Goal: Task Accomplishment & Management: Manage account settings

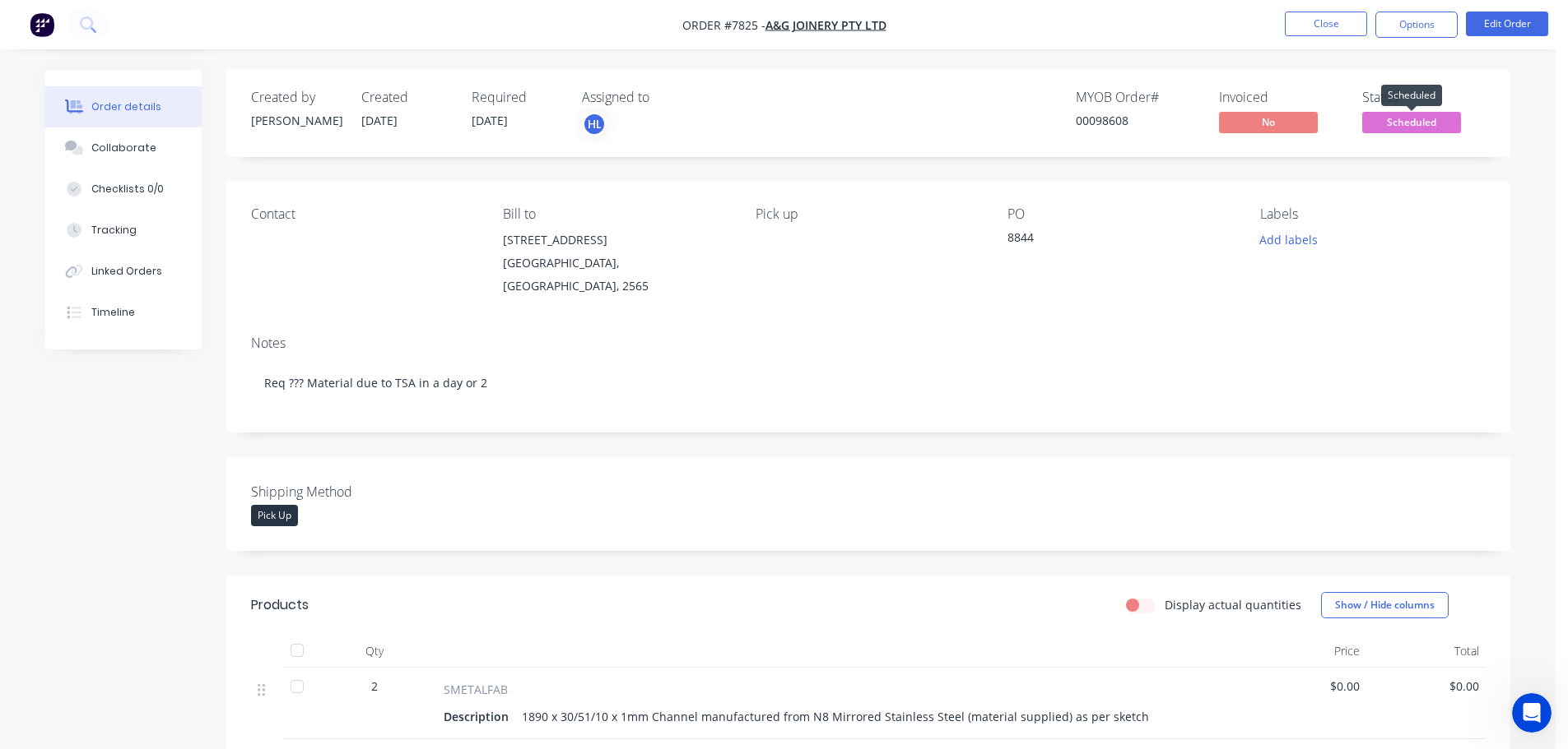
click at [1391, 126] on span "Scheduled" at bounding box center [1411, 121] width 99 height 21
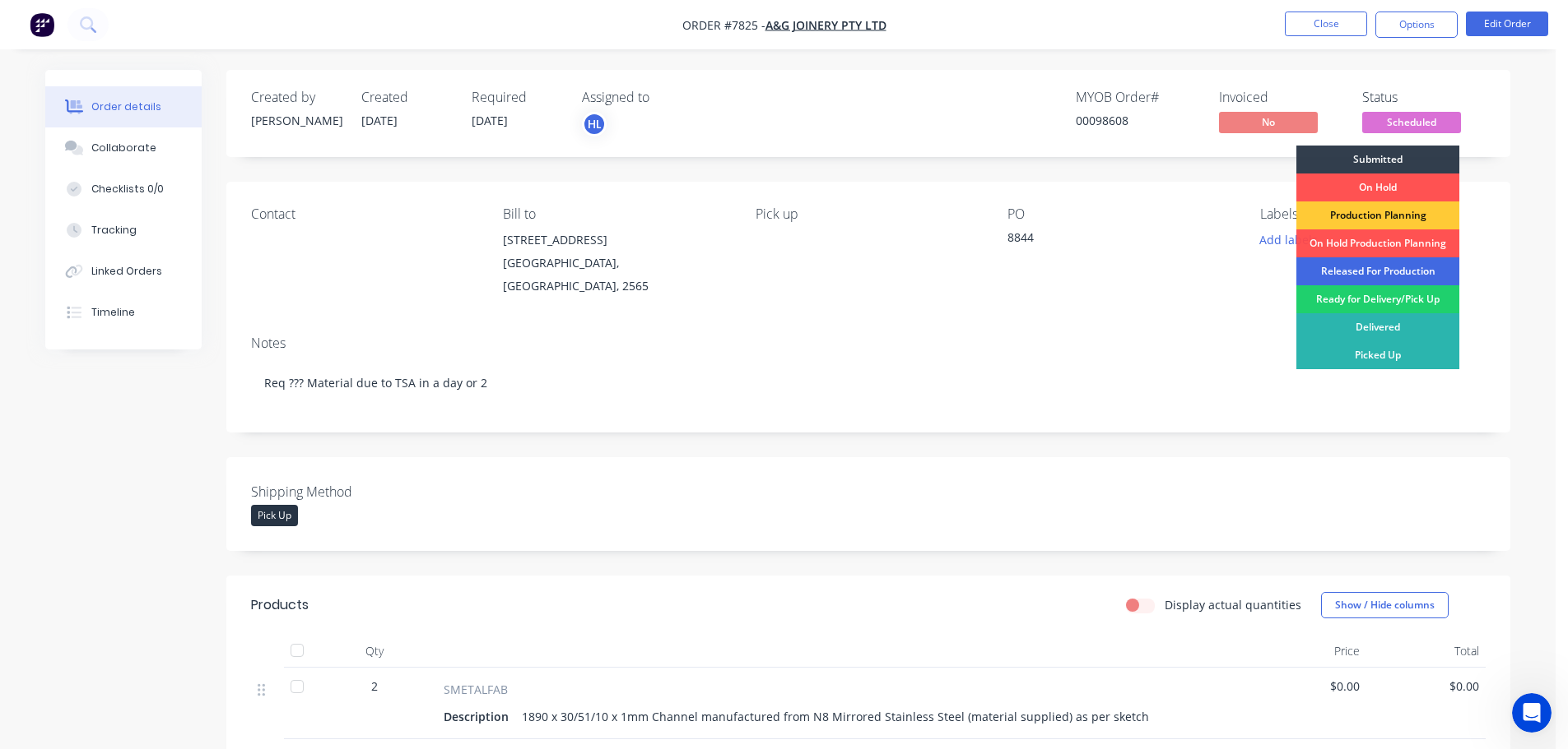
click at [1373, 269] on div "Released For Production" at bounding box center [1377, 271] width 163 height 28
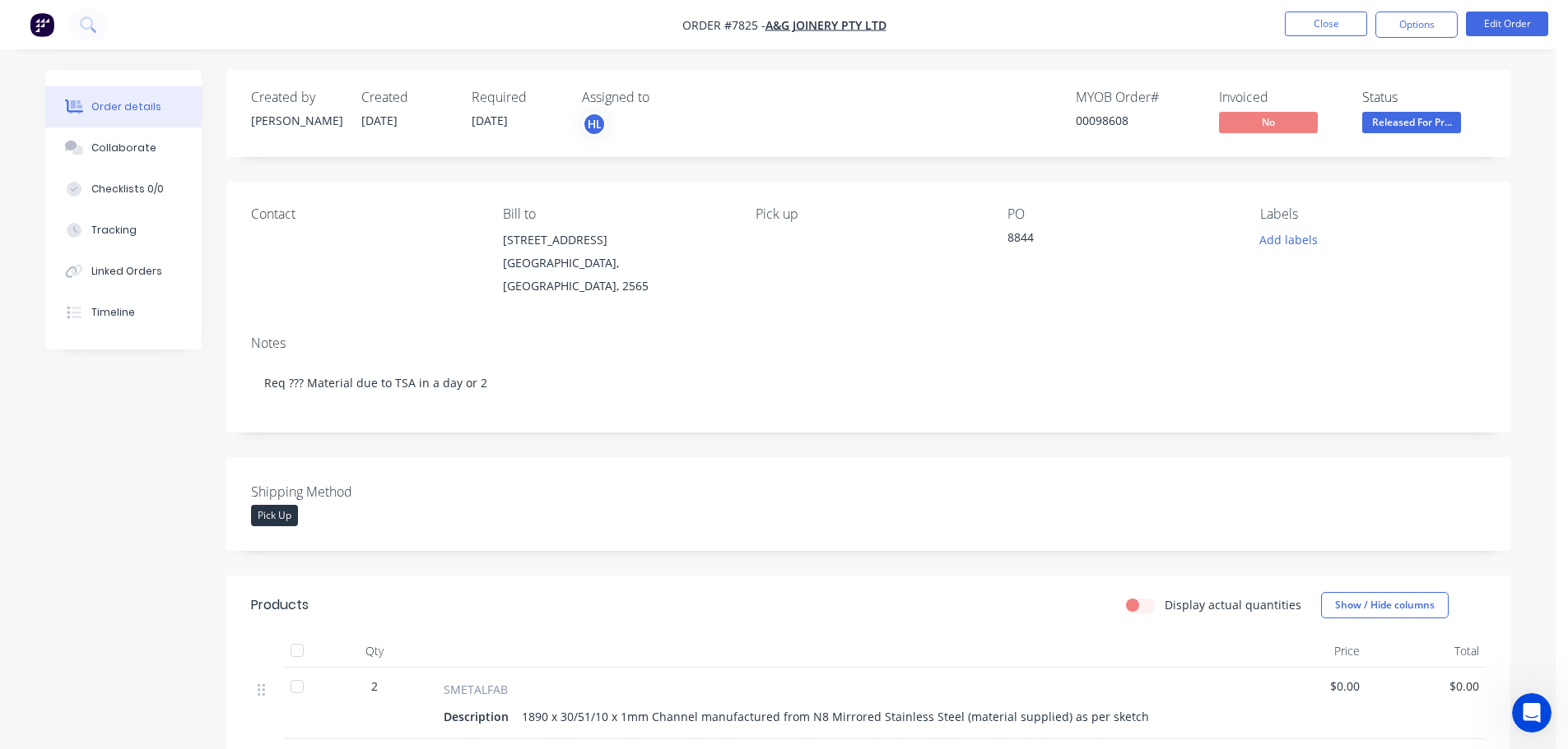
click at [42, 23] on img "button" at bounding box center [41, 24] width 24 height 24
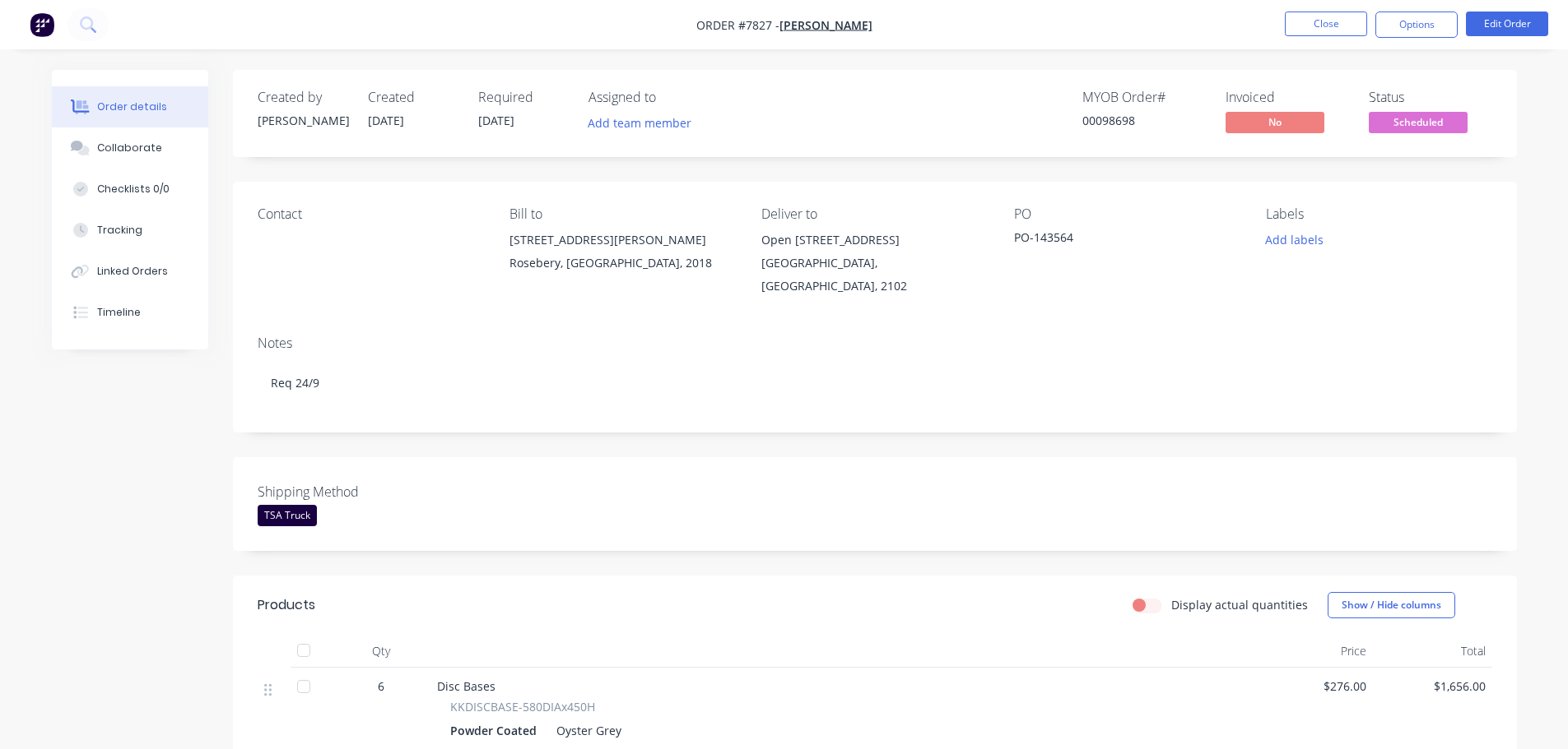
scroll to position [110, 0]
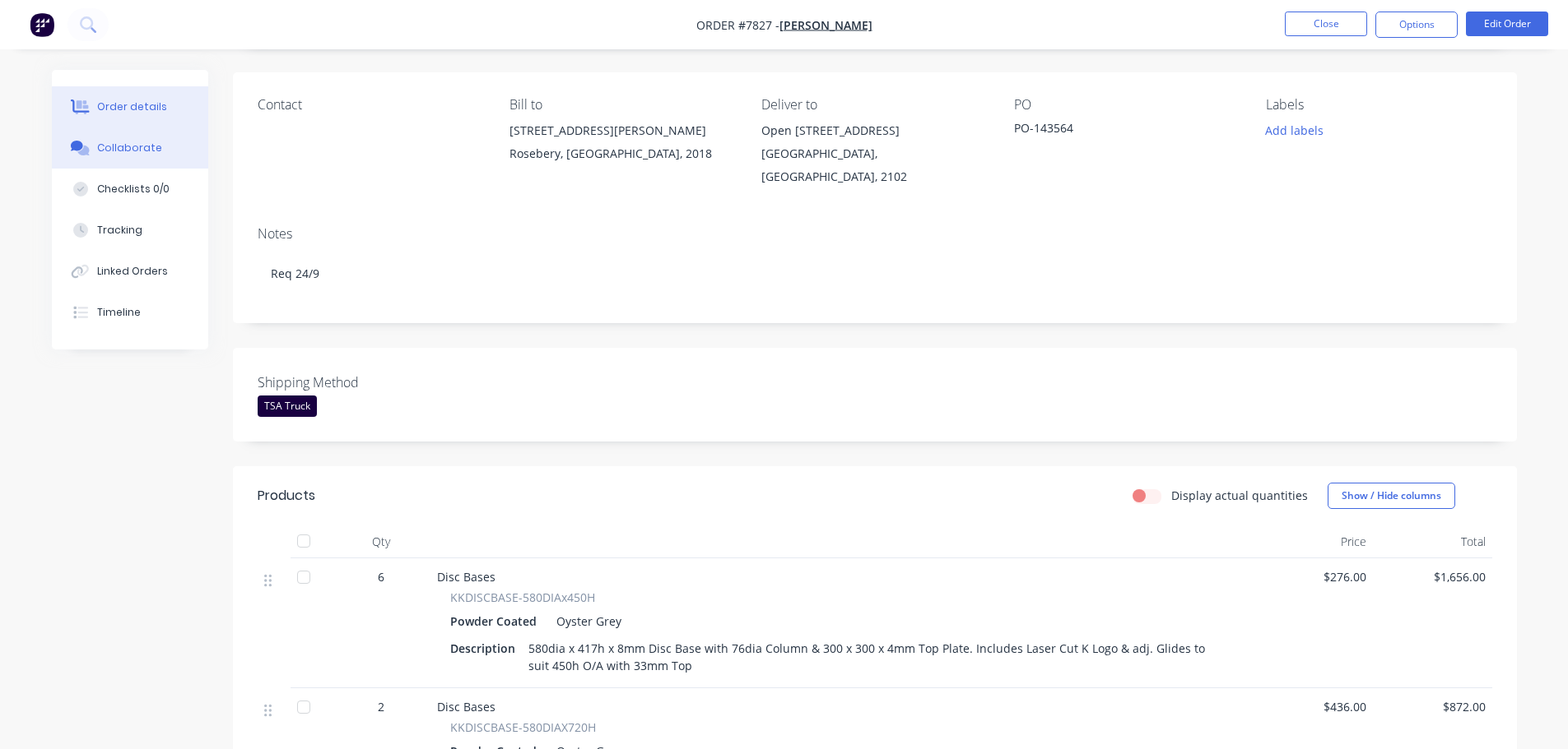
click at [126, 155] on div "Collaborate" at bounding box center [129, 148] width 65 height 15
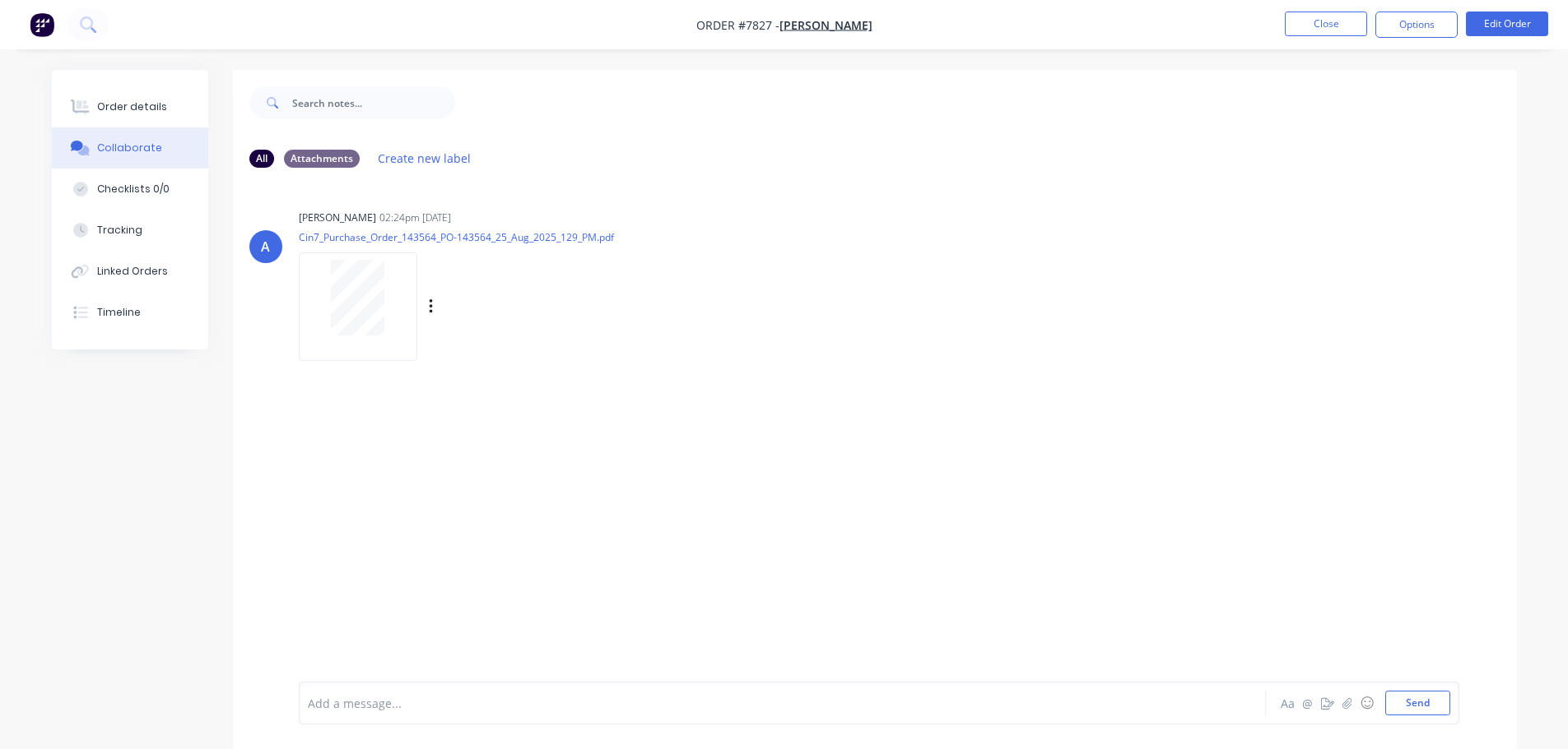
click at [322, 305] on div at bounding box center [358, 298] width 104 height 75
click at [137, 98] on button "Order details" at bounding box center [130, 107] width 157 height 41
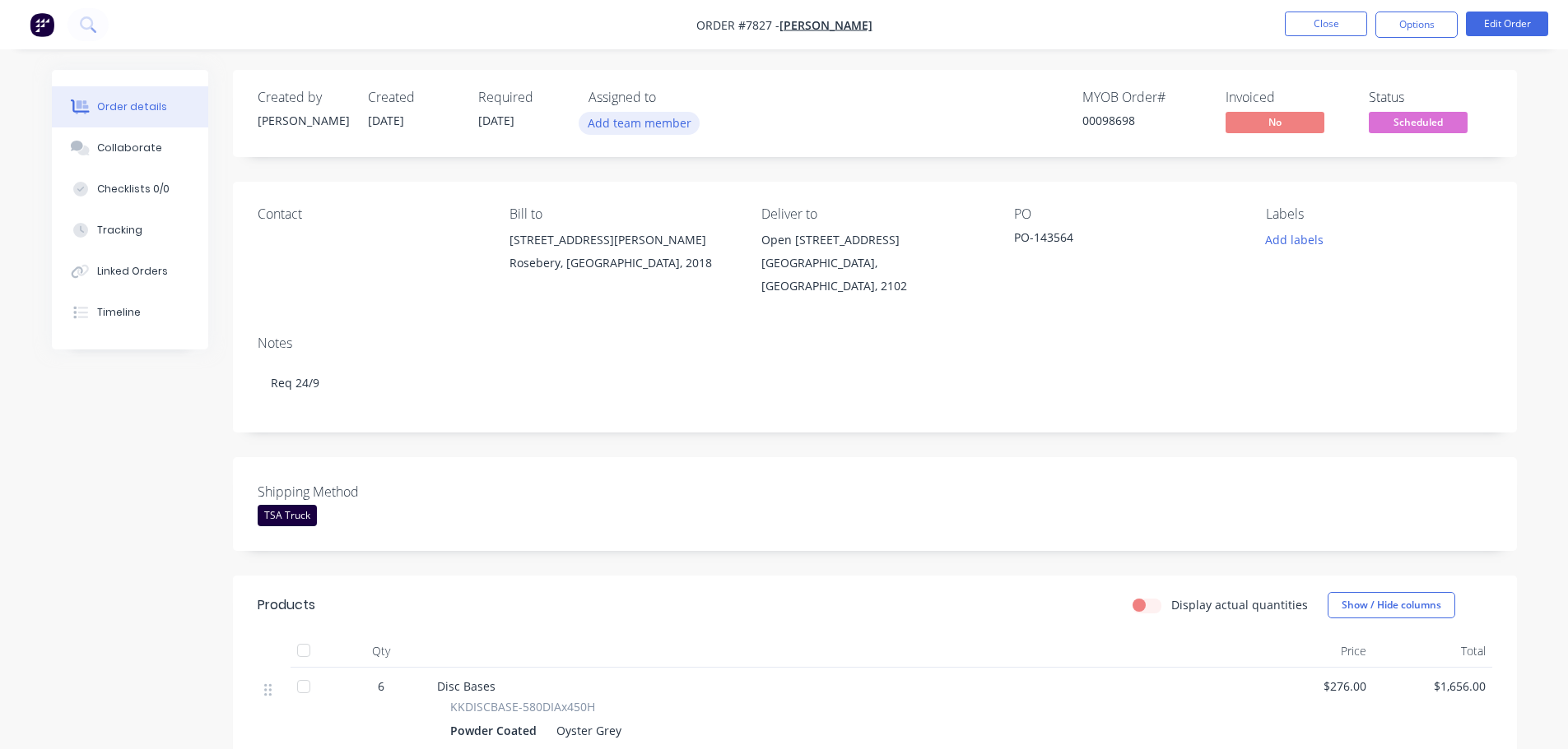
click at [629, 125] on button "Add team member" at bounding box center [640, 122] width 121 height 23
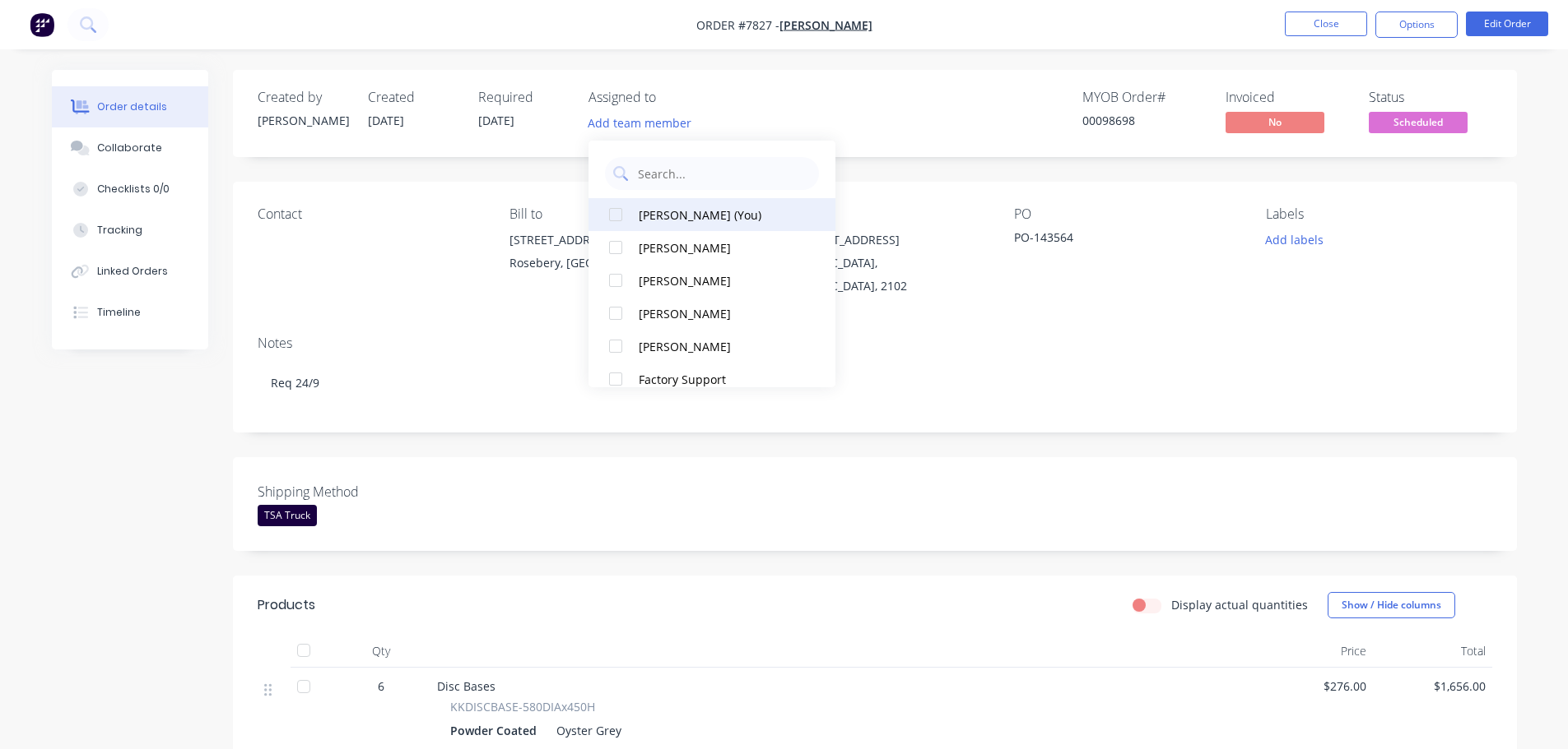
click at [613, 216] on div at bounding box center [616, 215] width 33 height 33
click at [930, 90] on div "MYOB Order # 00098698 Invoiced No Status Scheduled" at bounding box center [1122, 114] width 739 height 48
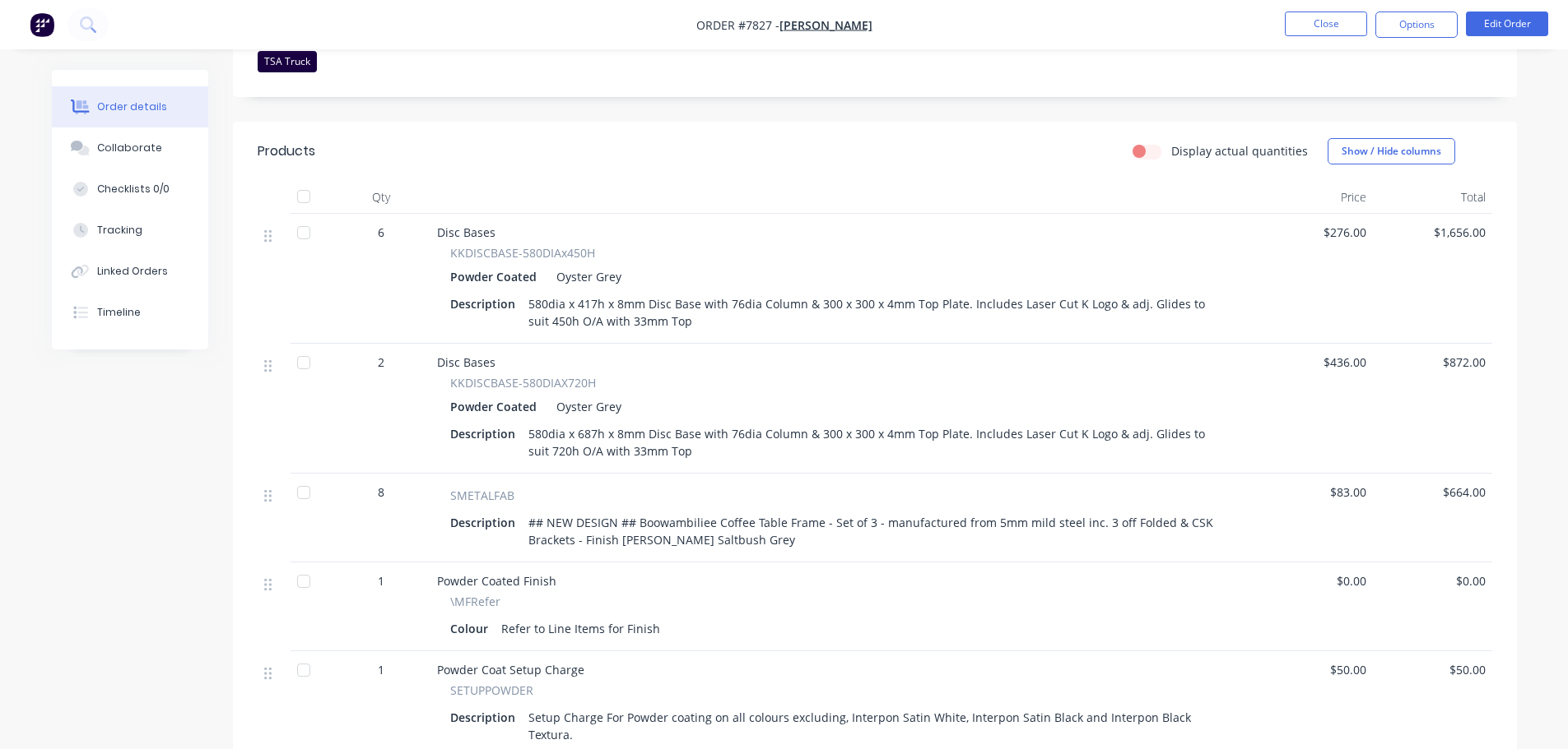
scroll to position [493, 0]
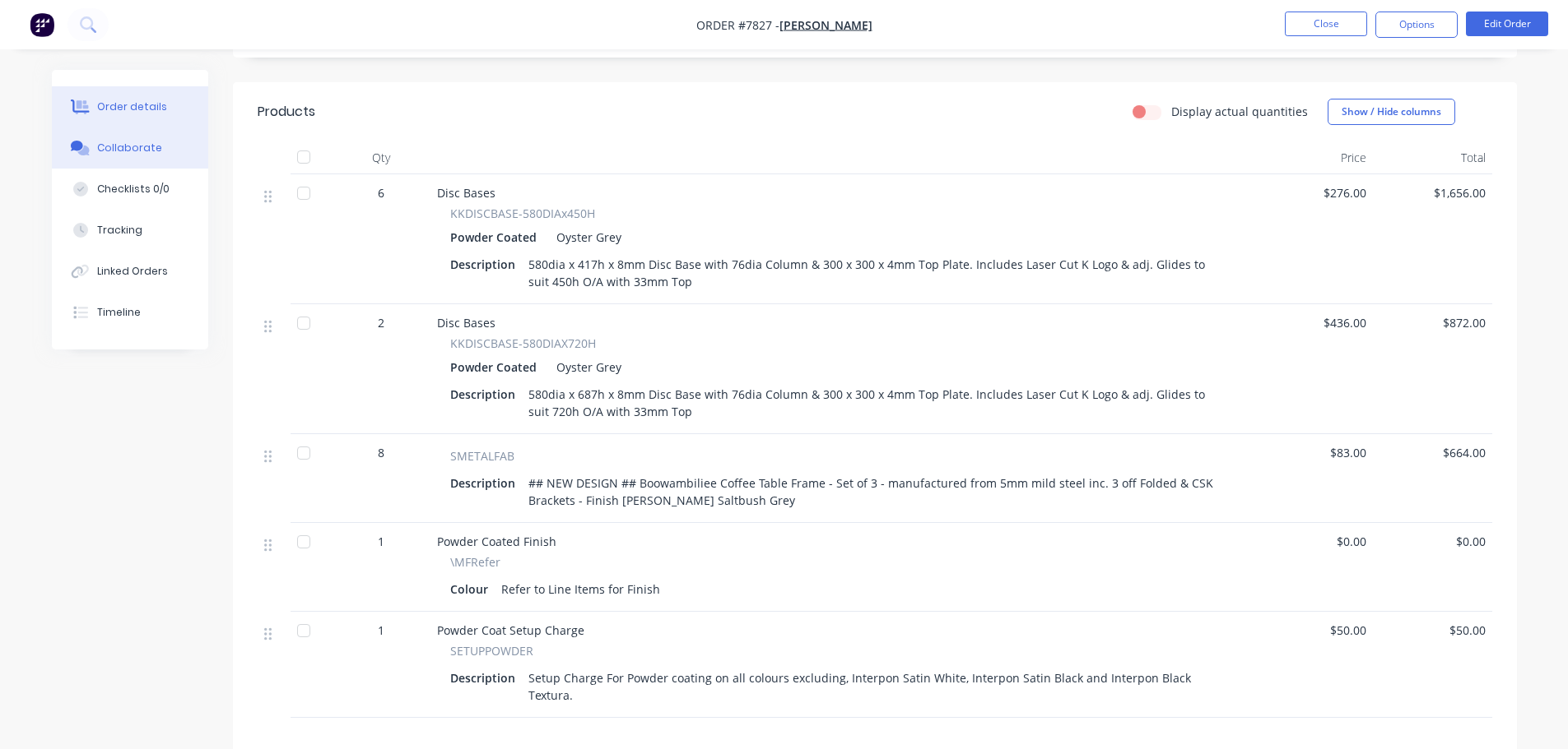
click at [151, 152] on div "Collaborate" at bounding box center [129, 148] width 65 height 15
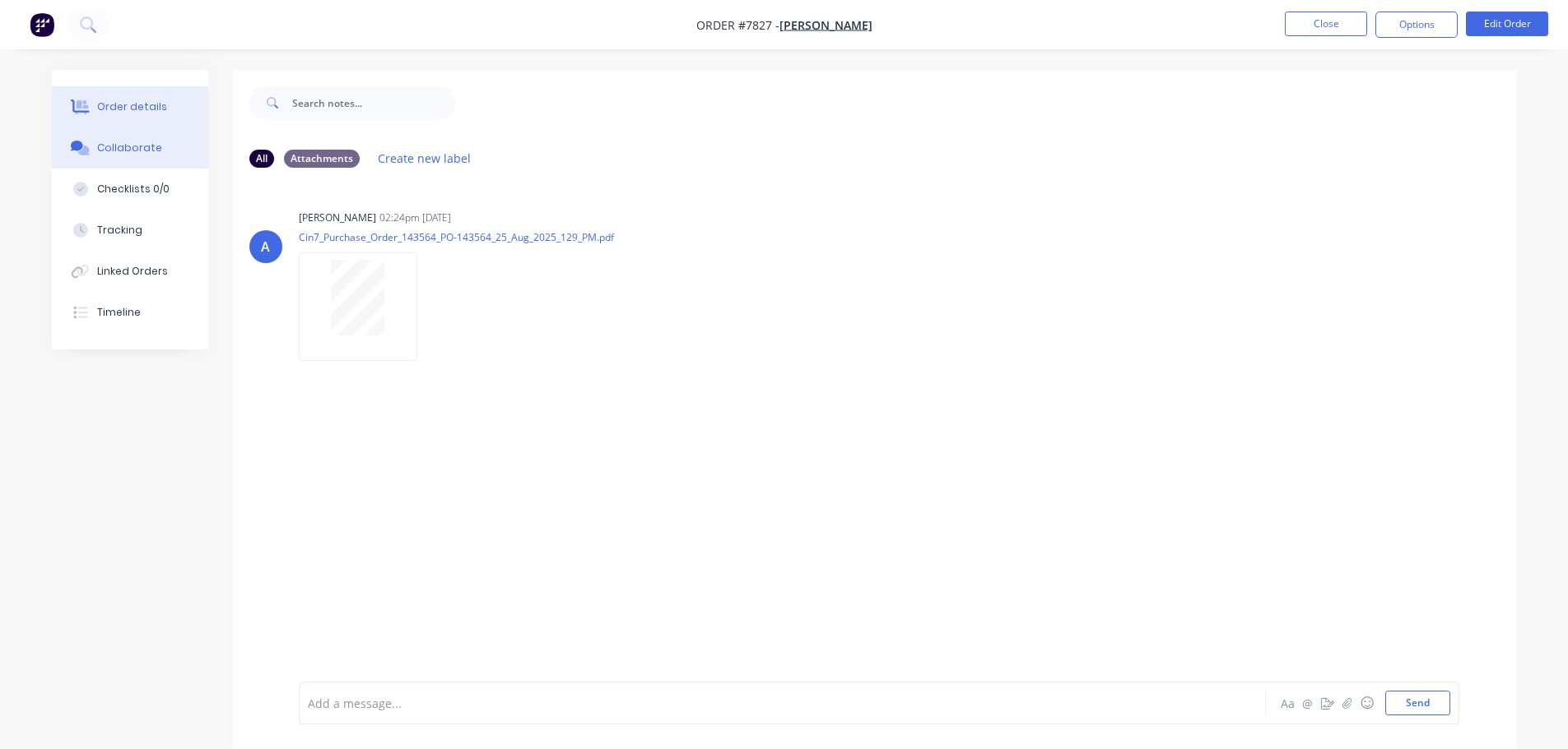
click at [102, 92] on button "Order details" at bounding box center [130, 107] width 157 height 41
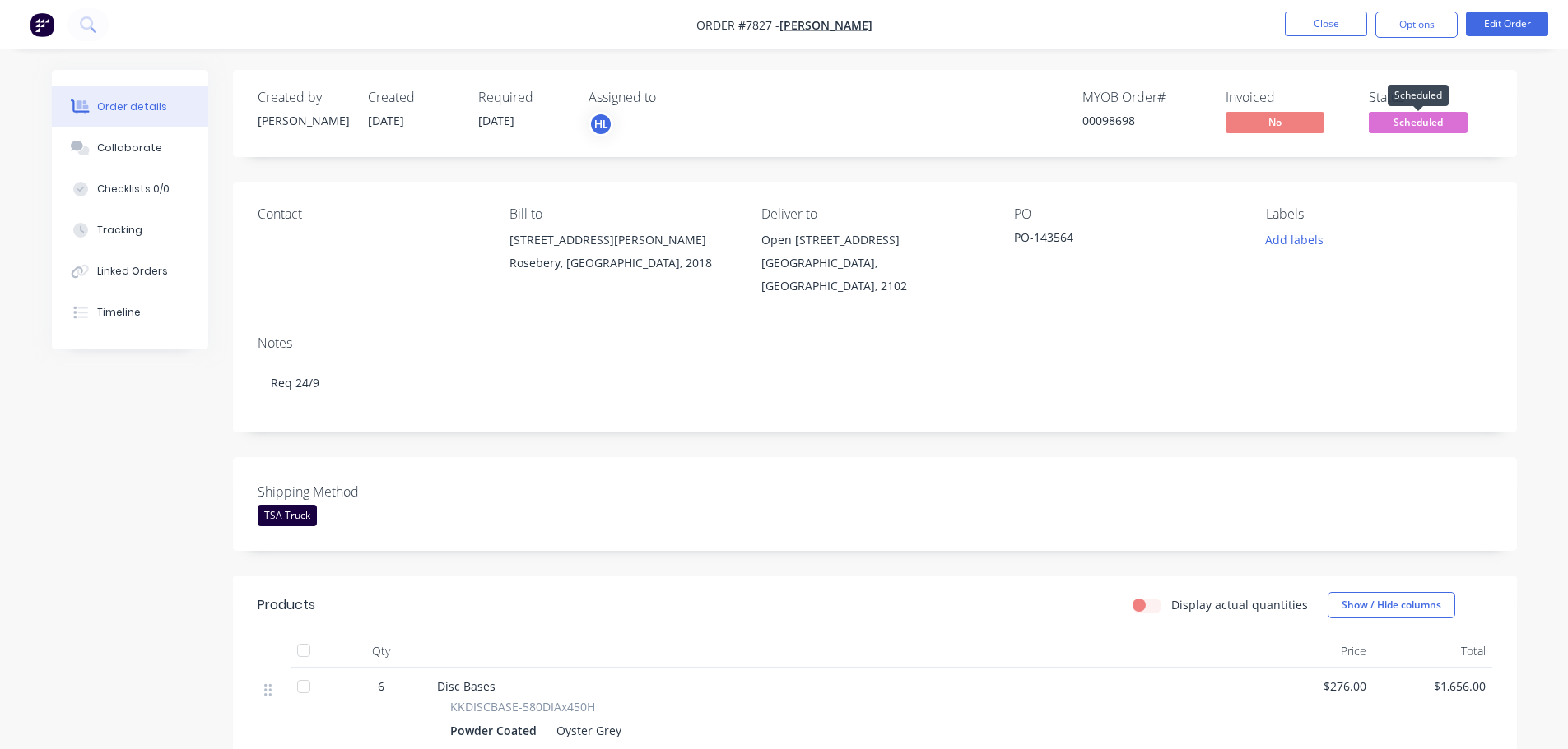
click at [1435, 121] on span "Scheduled" at bounding box center [1417, 121] width 99 height 21
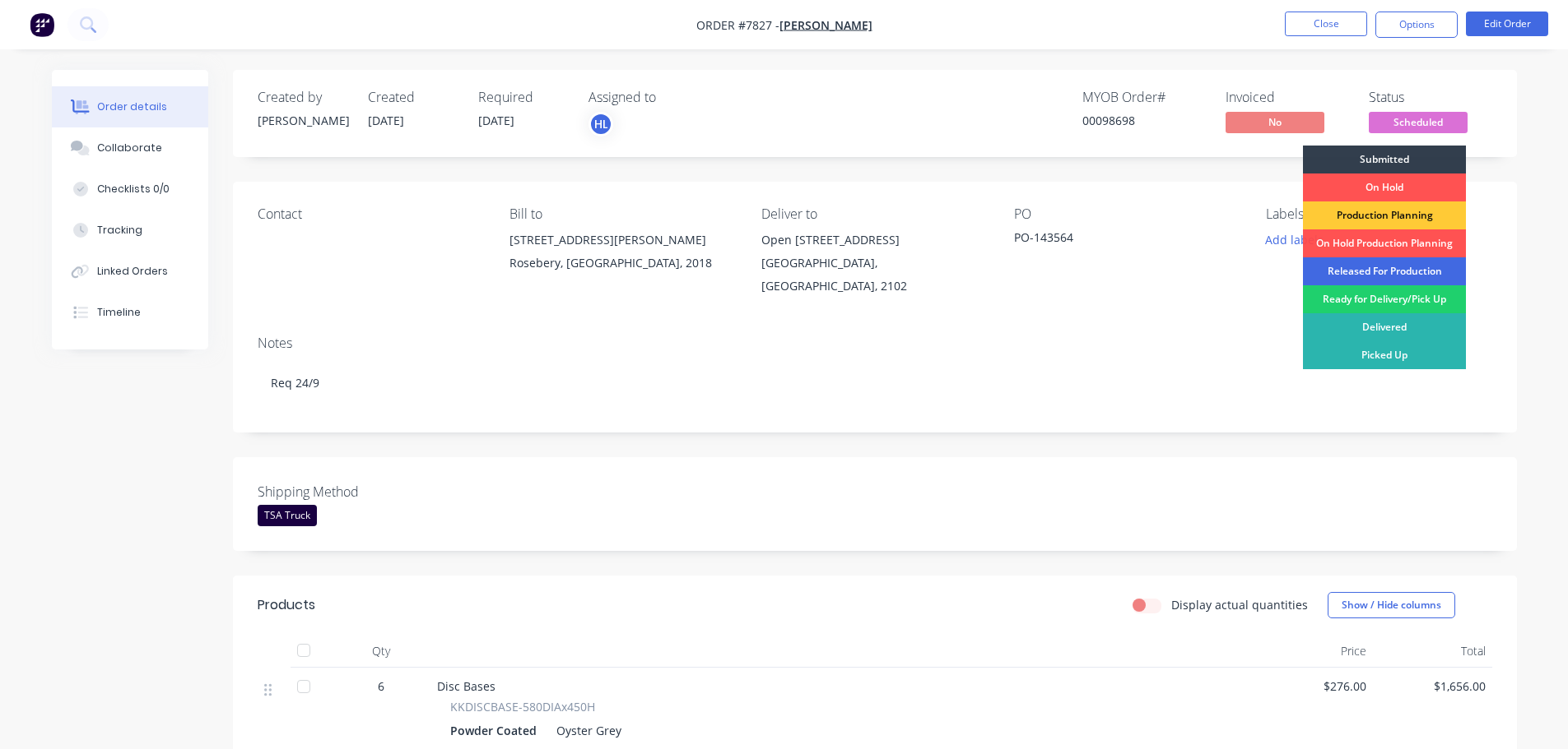
click at [1354, 271] on div "Released For Production" at bounding box center [1384, 271] width 163 height 28
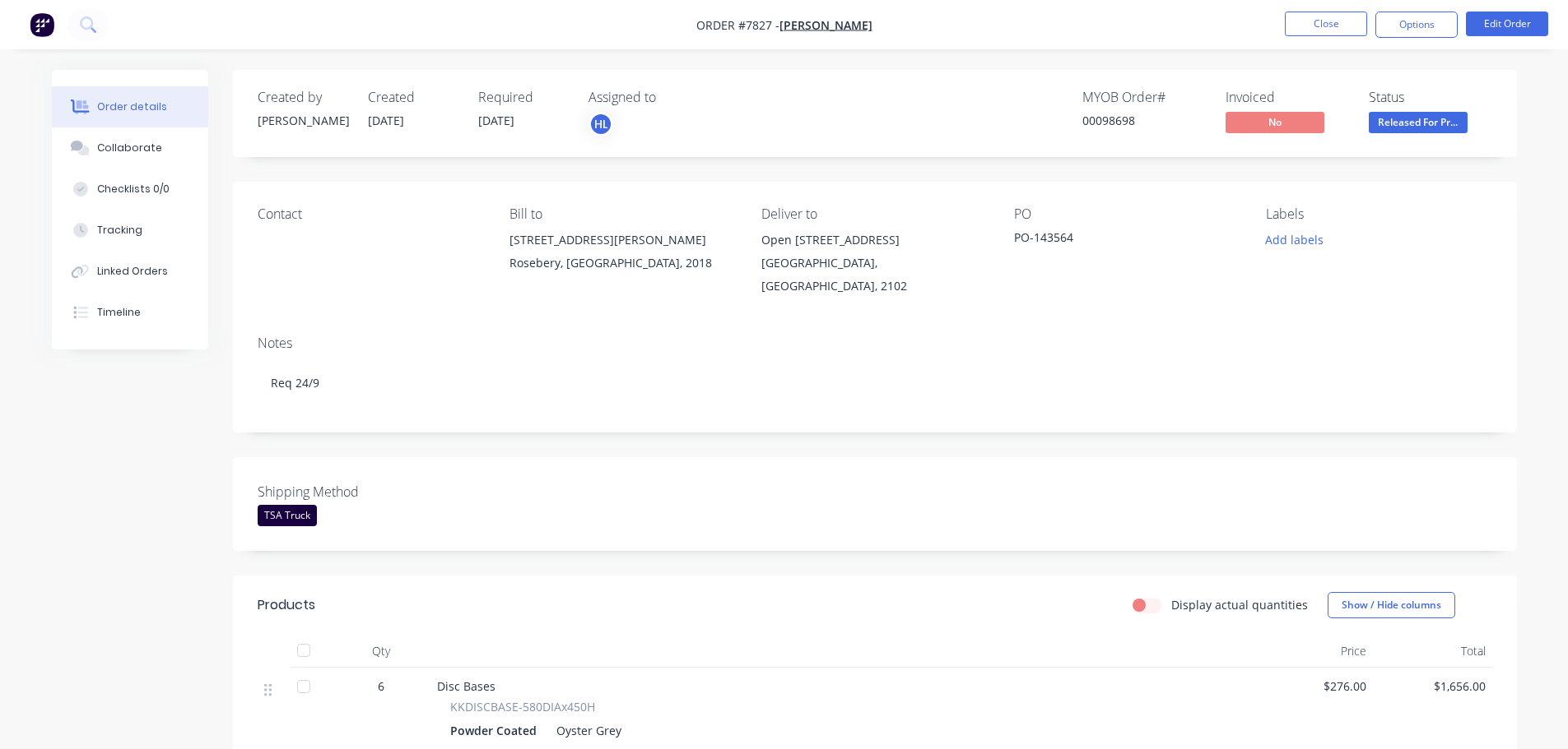
click at [35, 32] on img "button" at bounding box center [41, 24] width 24 height 24
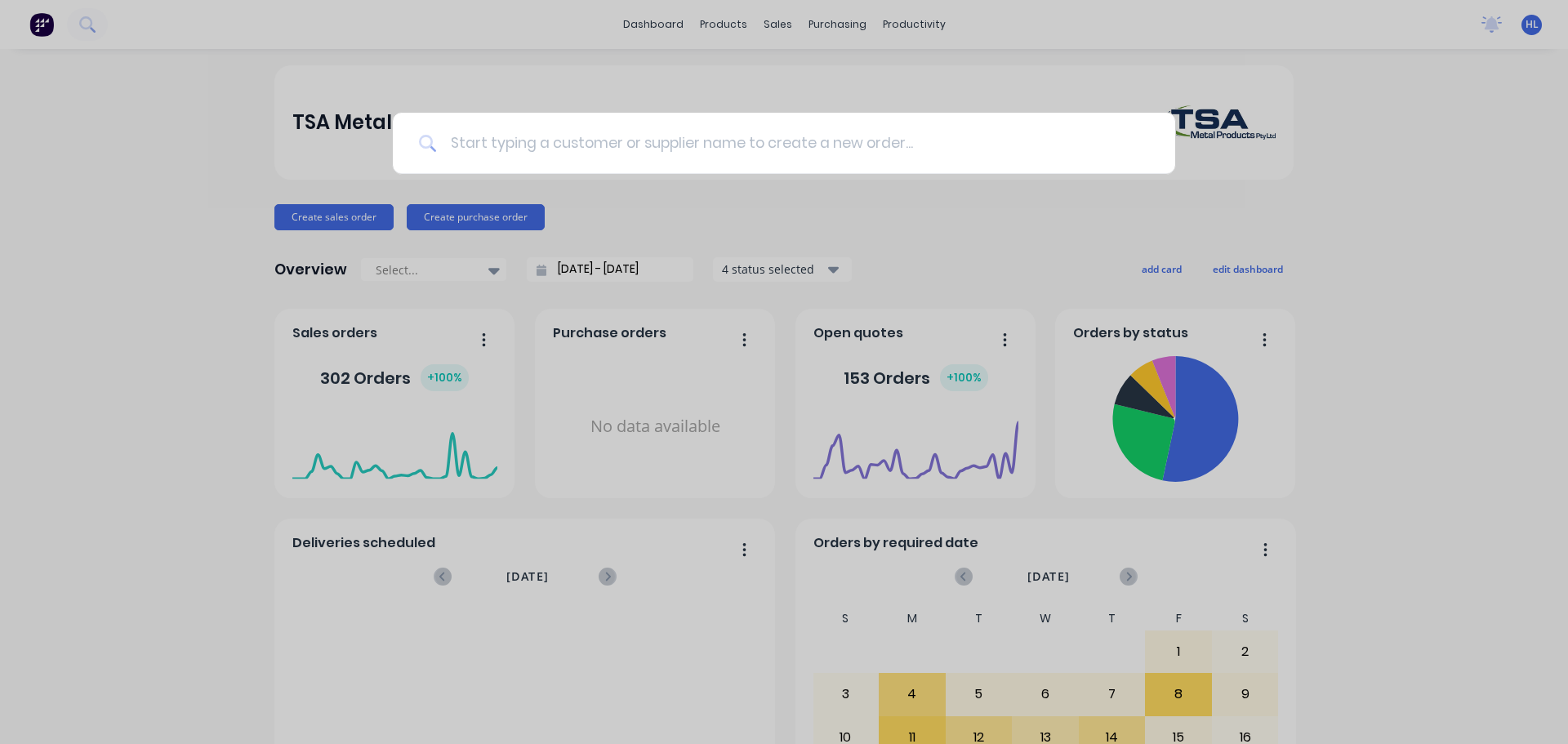
click at [642, 159] on input at bounding box center [793, 143] width 713 height 61
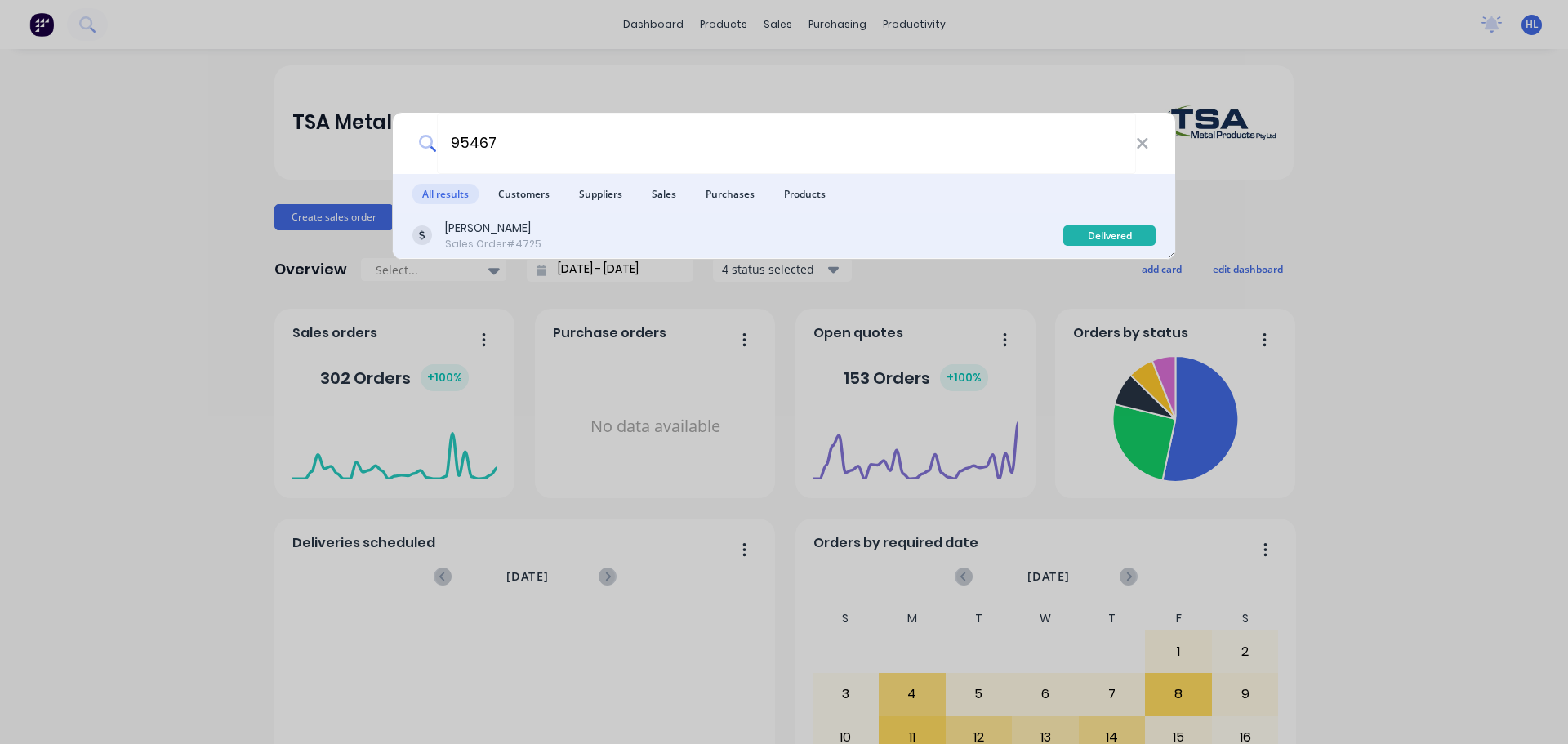
type input "95467"
click at [574, 248] on div "Koskela Sales Order #4725" at bounding box center [738, 235] width 651 height 32
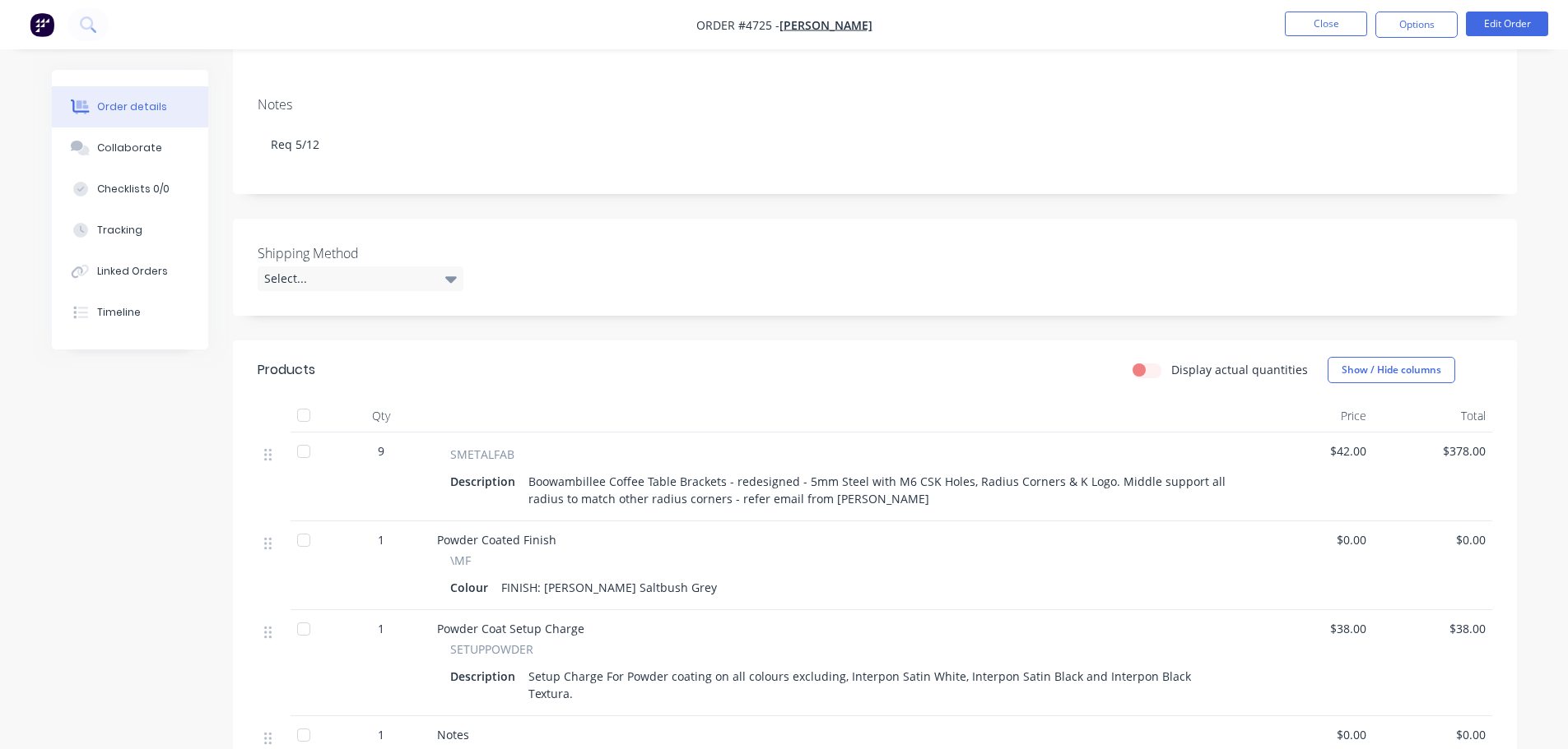
scroll to position [247, 0]
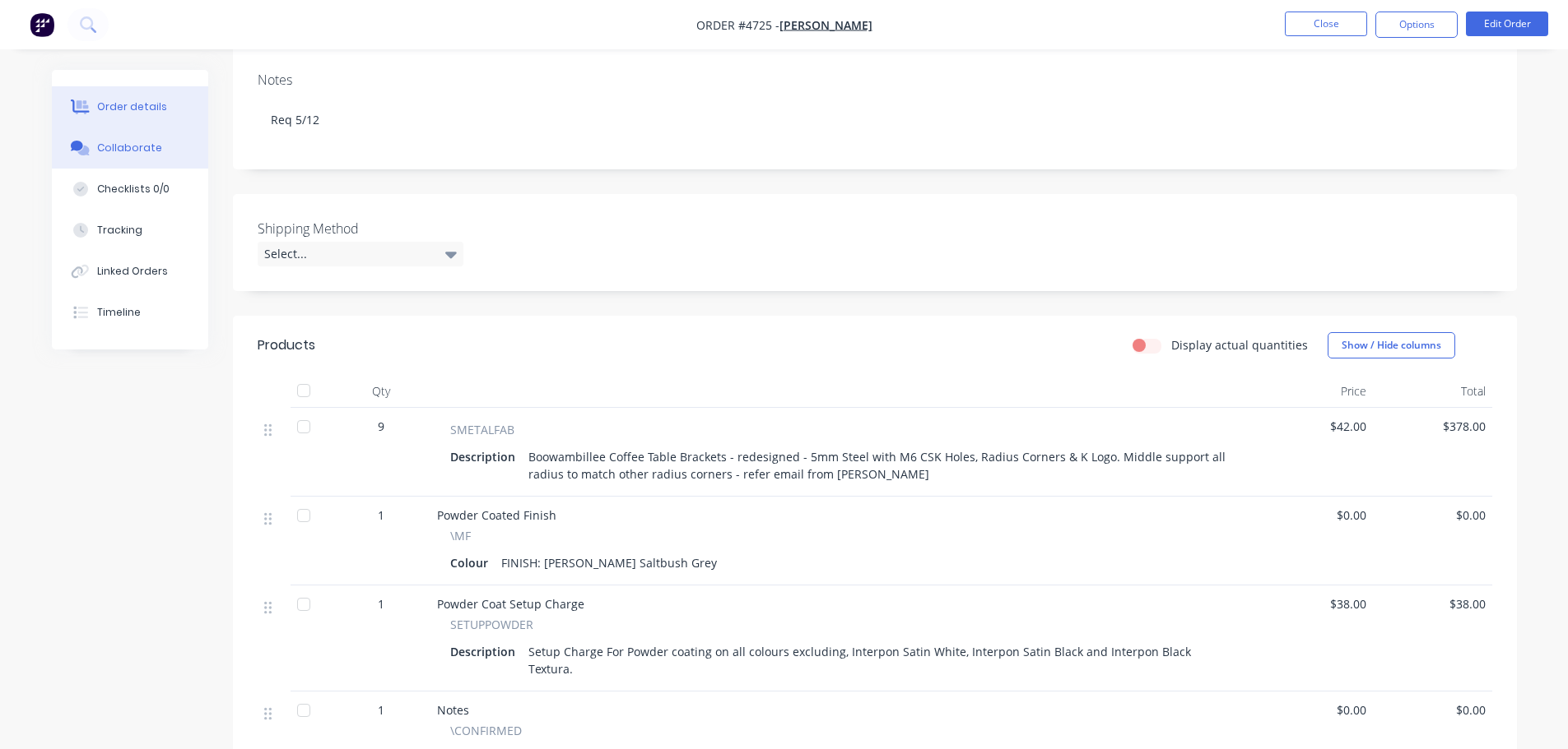
click at [148, 148] on div "Collaborate" at bounding box center [129, 148] width 65 height 15
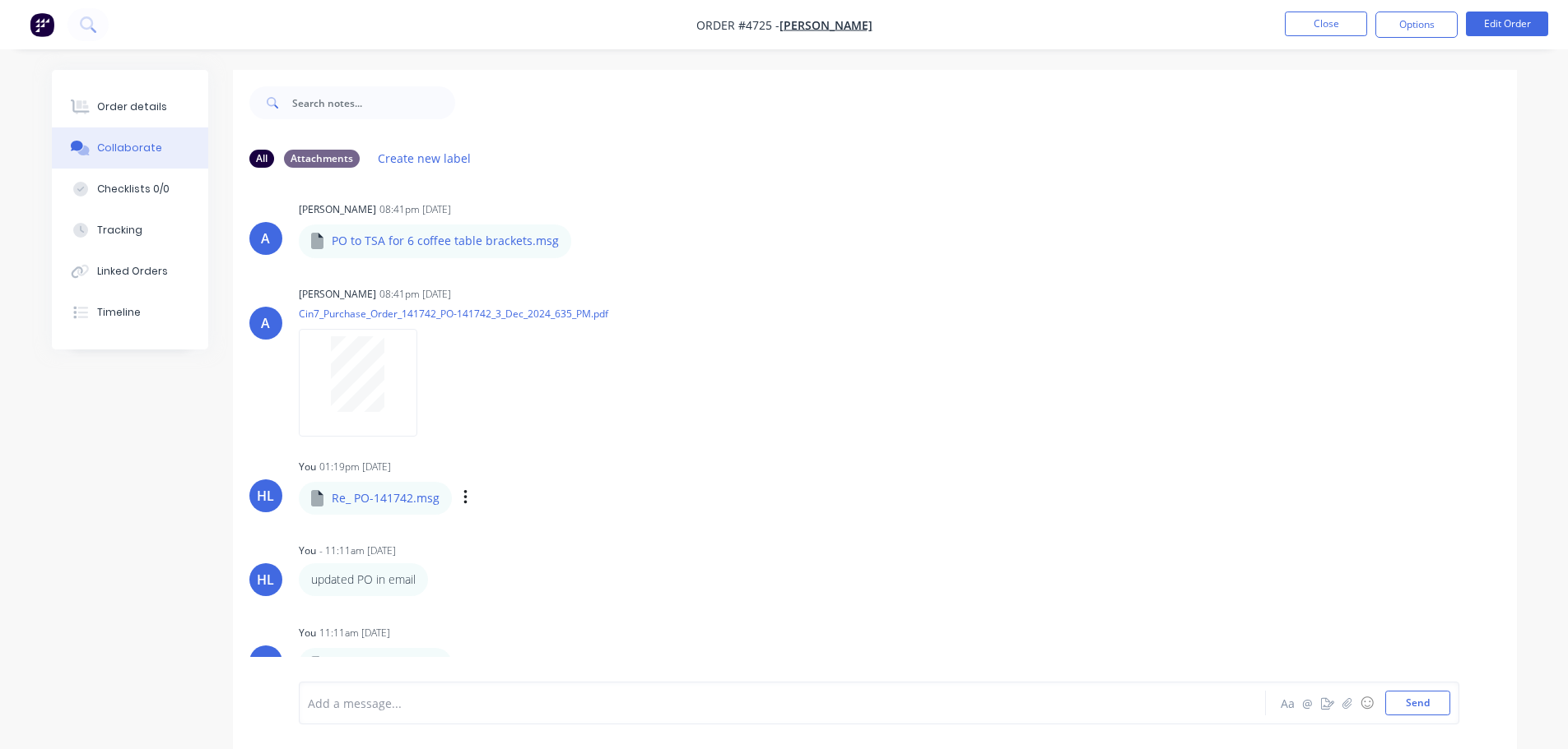
scroll to position [24, 0]
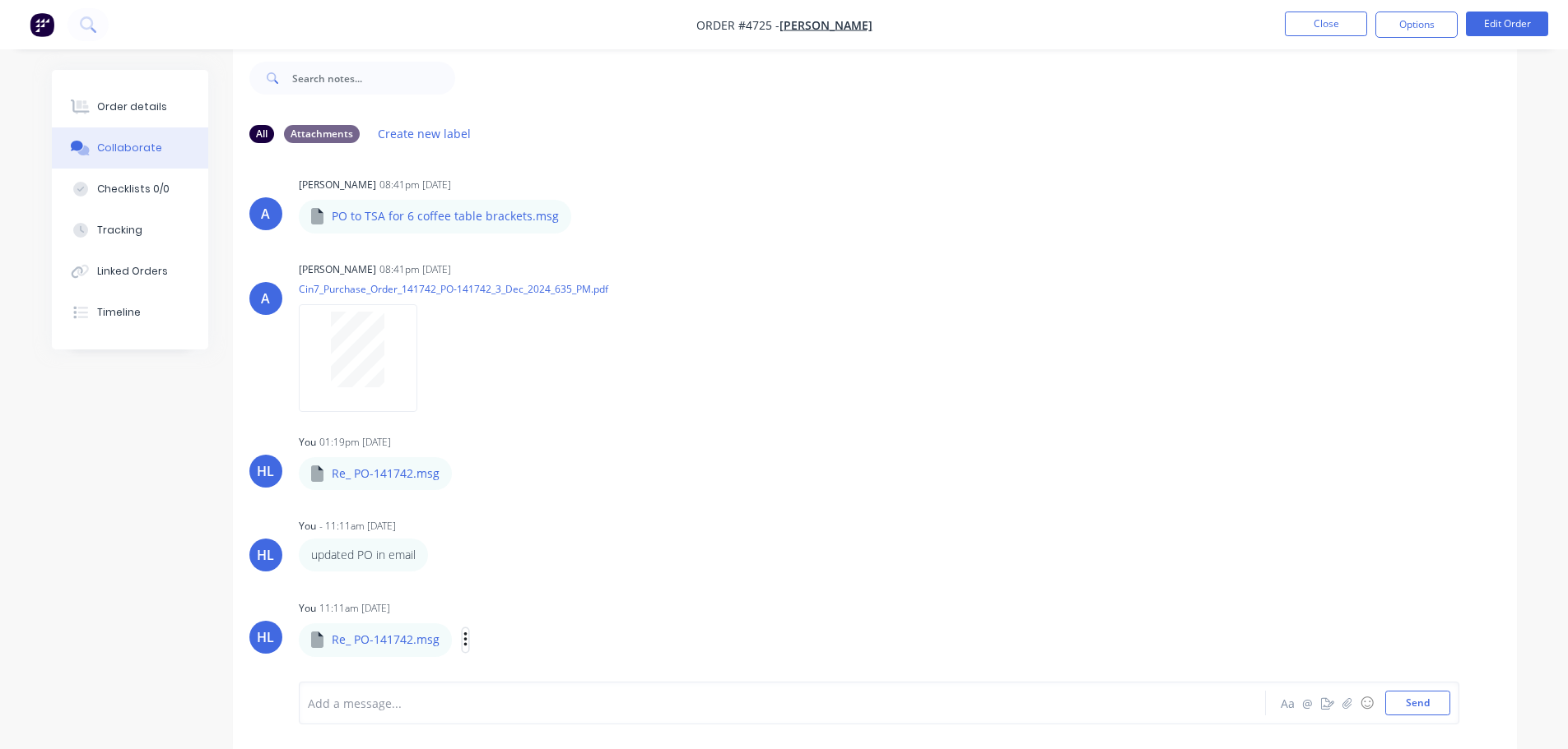
click at [465, 646] on icon "button" at bounding box center [464, 639] width 3 height 15
click at [527, 599] on button "Download" at bounding box center [573, 598] width 185 height 37
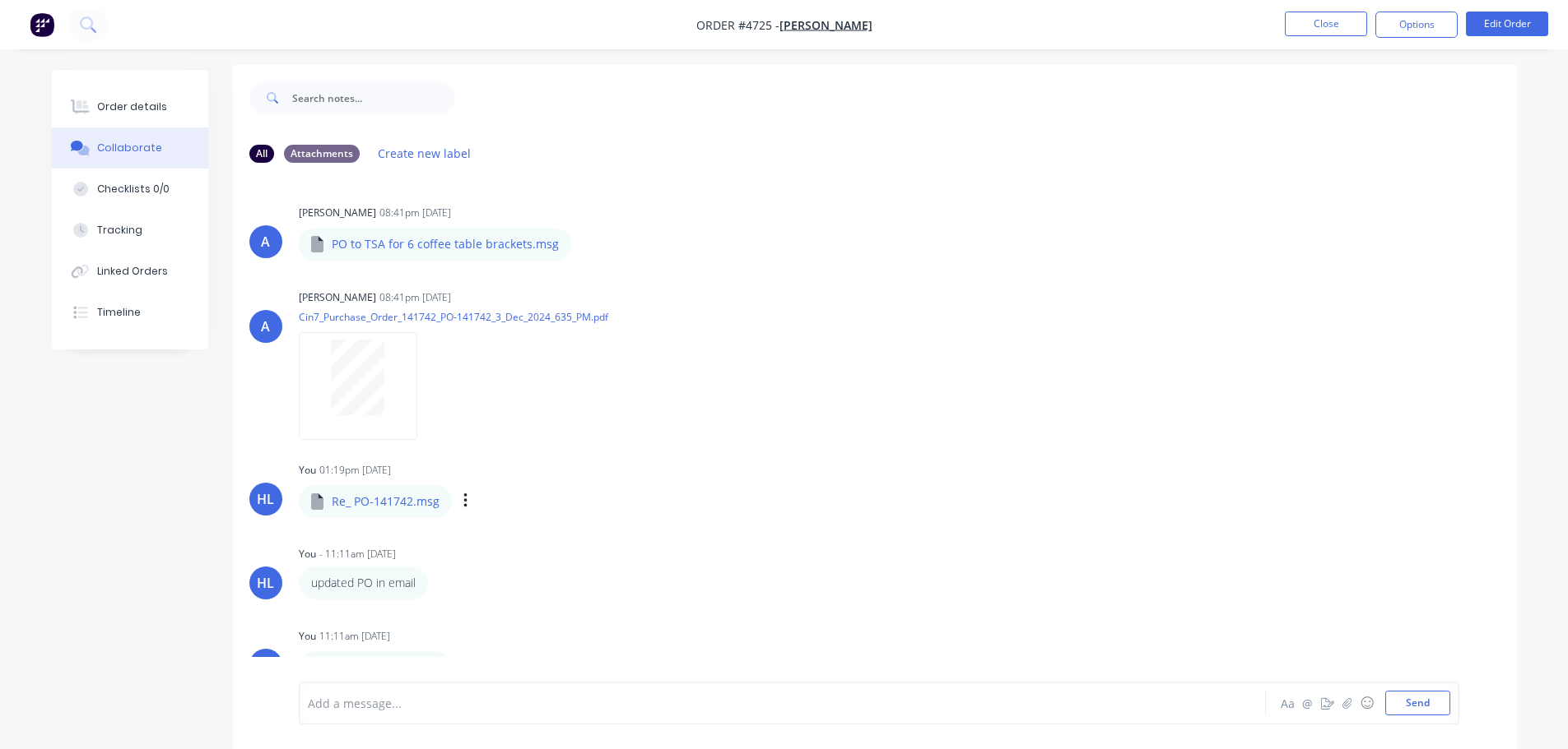
scroll to position [0, 0]
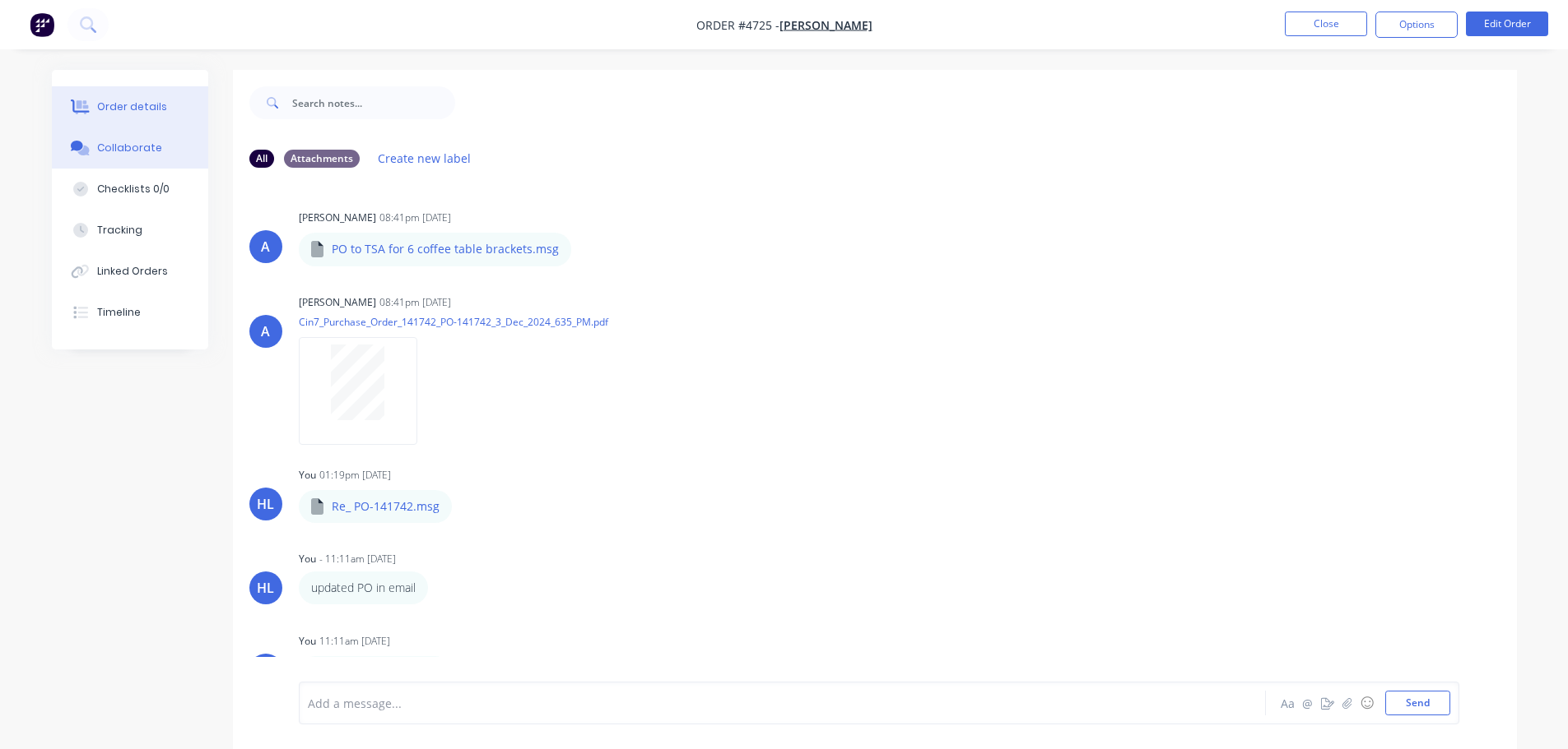
click at [157, 116] on button "Order details" at bounding box center [130, 107] width 157 height 41
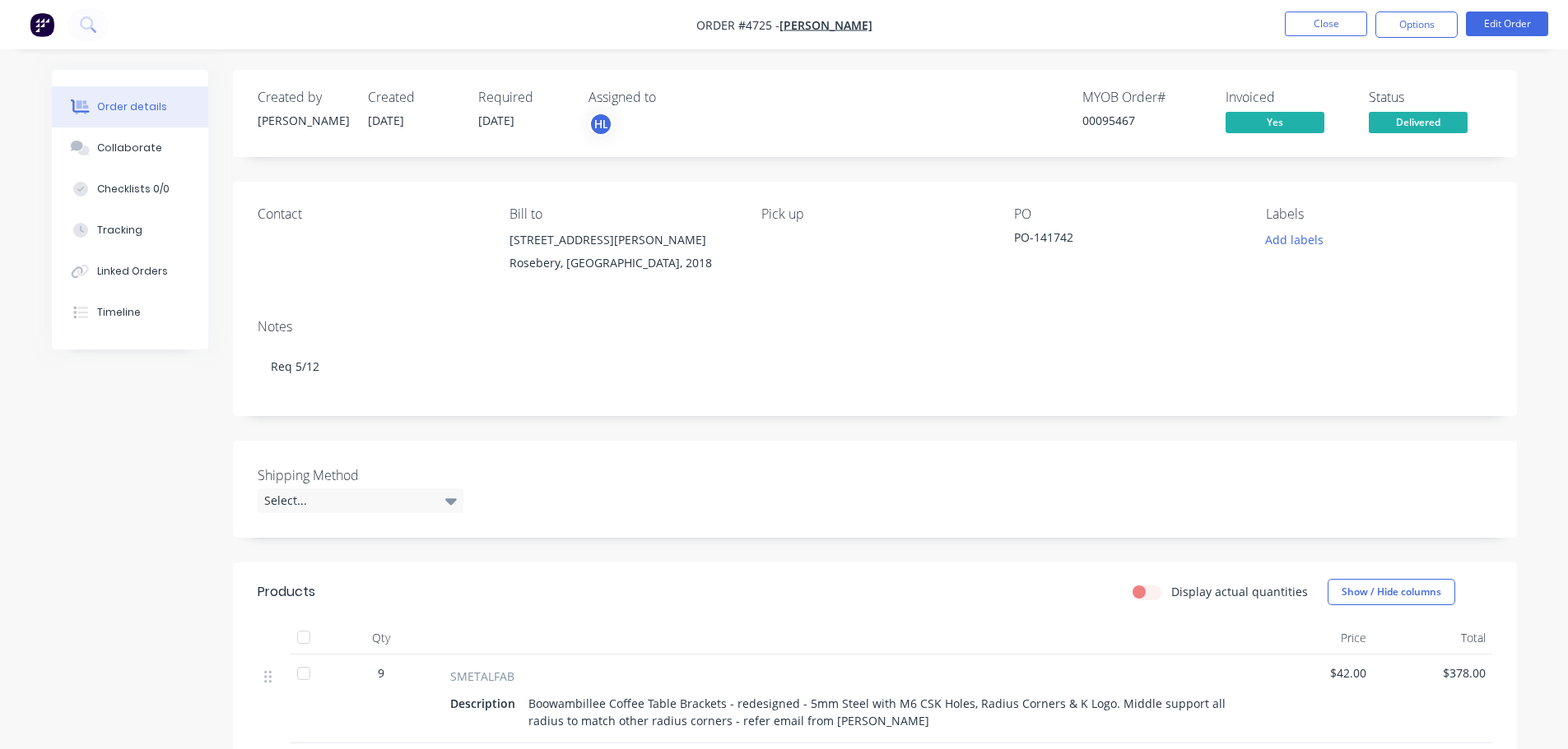
click at [36, 23] on img "button" at bounding box center [41, 24] width 24 height 24
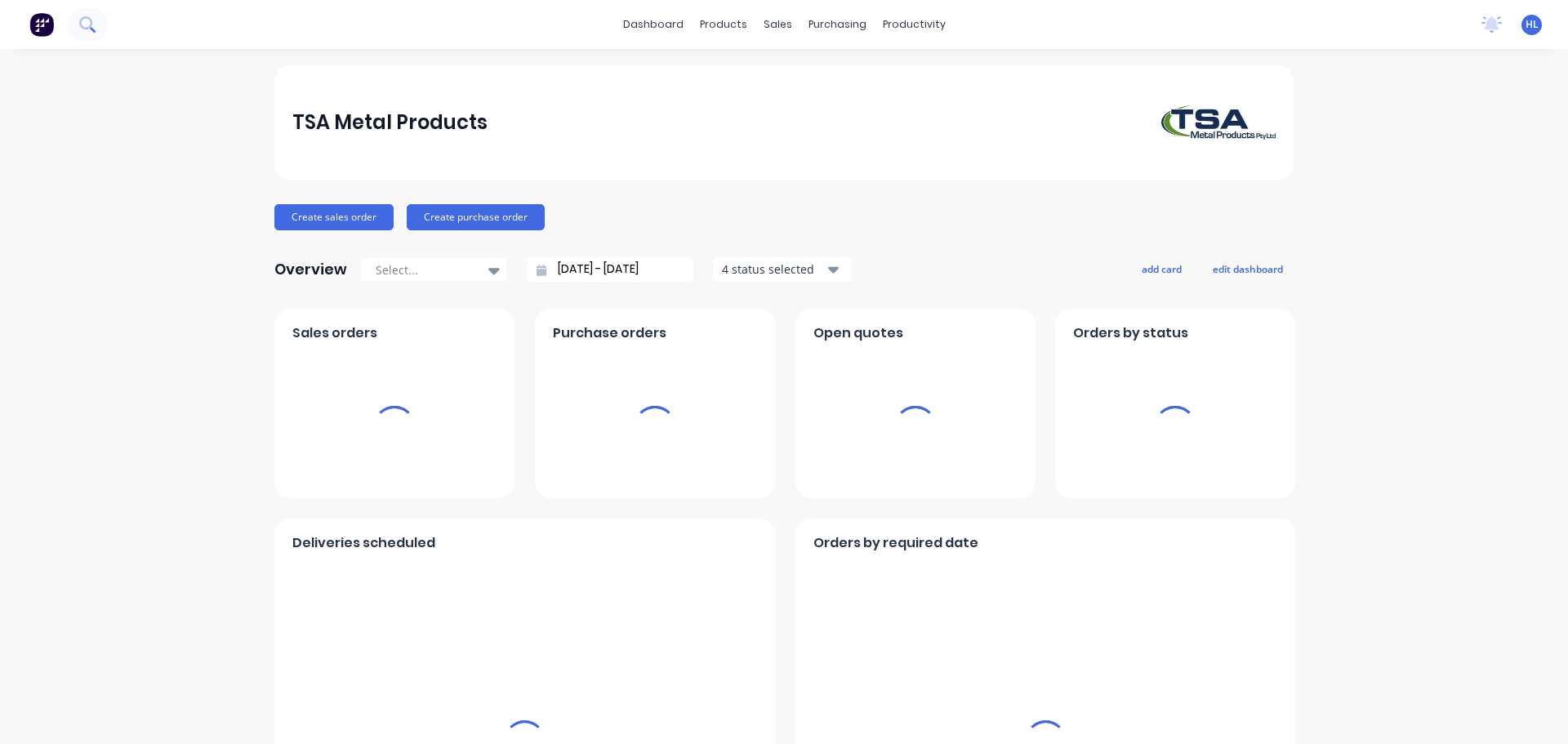
click at [86, 25] on icon at bounding box center [87, 24] width 16 height 16
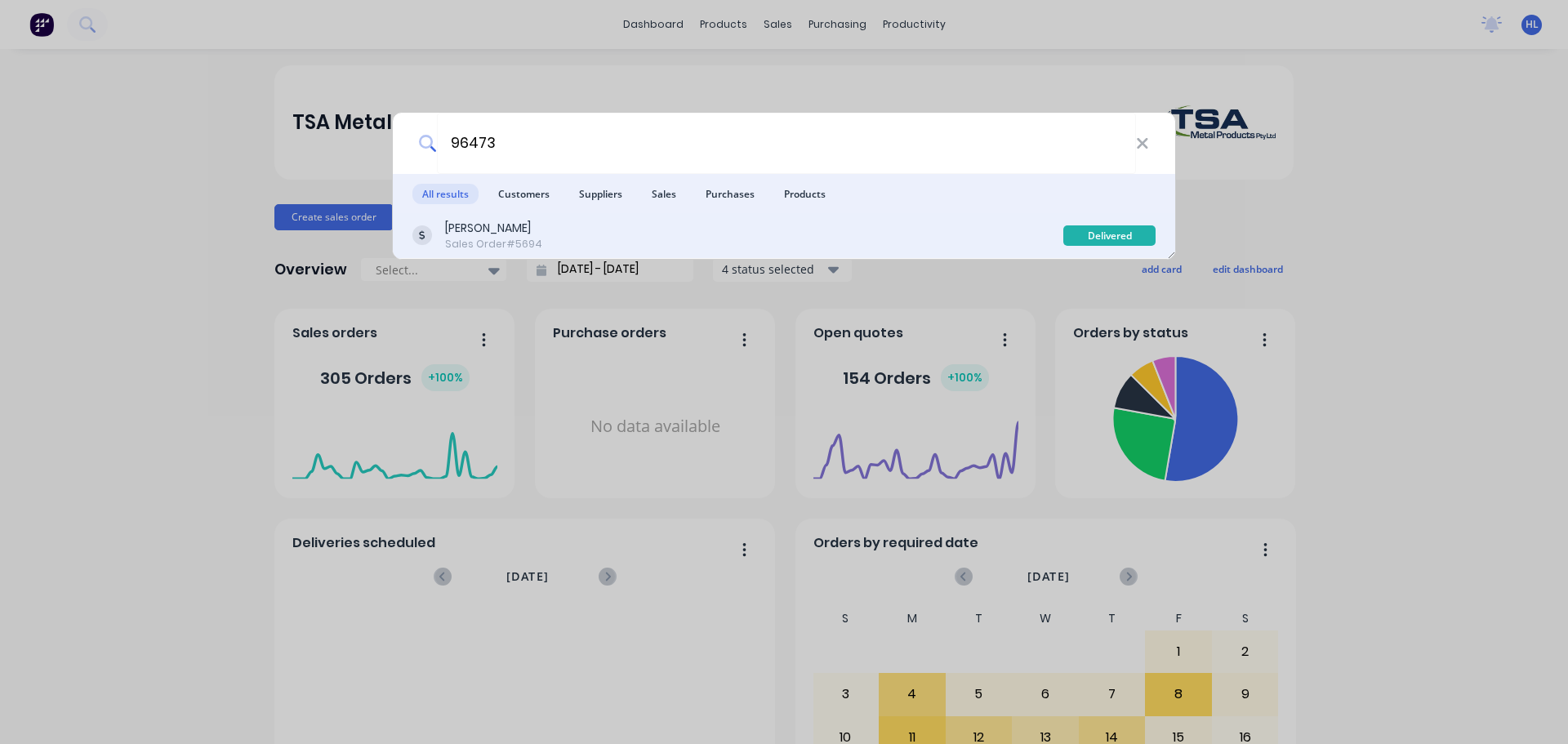
type input "96473"
click at [517, 247] on div "Sales Order #5694" at bounding box center [494, 244] width 97 height 15
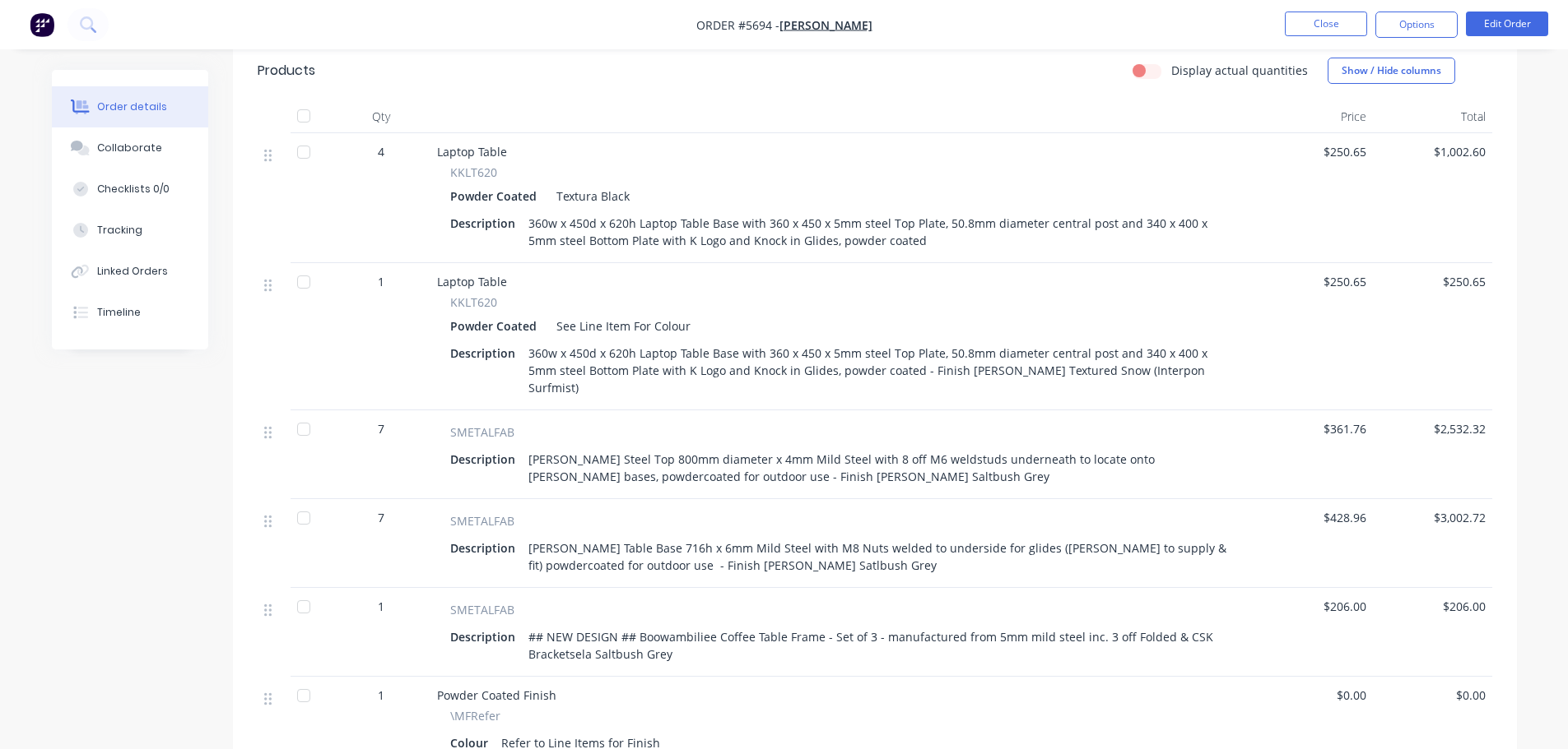
scroll to position [576, 0]
